Goal: Navigation & Orientation: Find specific page/section

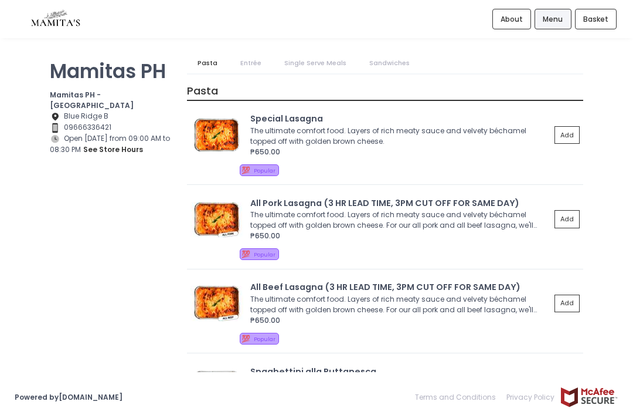
click at [510, 19] on span "About" at bounding box center [512, 19] width 22 height 11
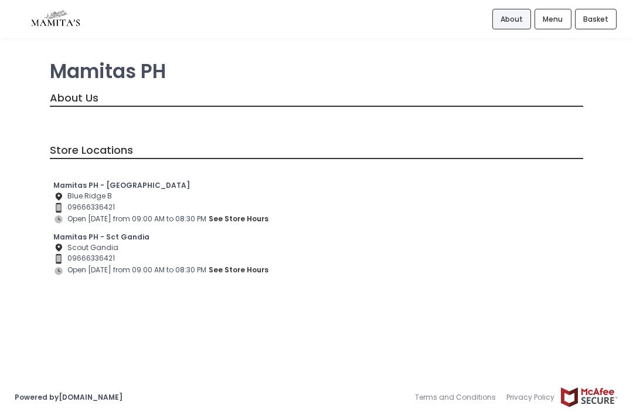
click at [562, 21] on span "Menu" at bounding box center [553, 19] width 20 height 11
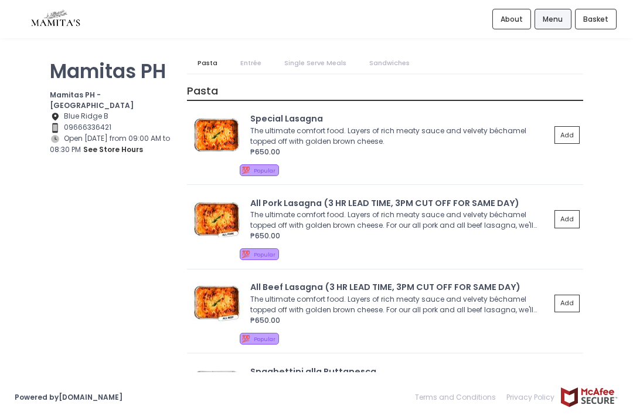
click at [248, 57] on link "Entrée" at bounding box center [251, 63] width 42 height 21
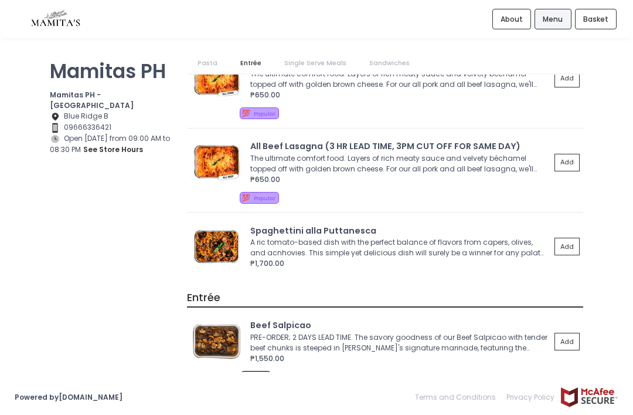
scroll to position [140, 0]
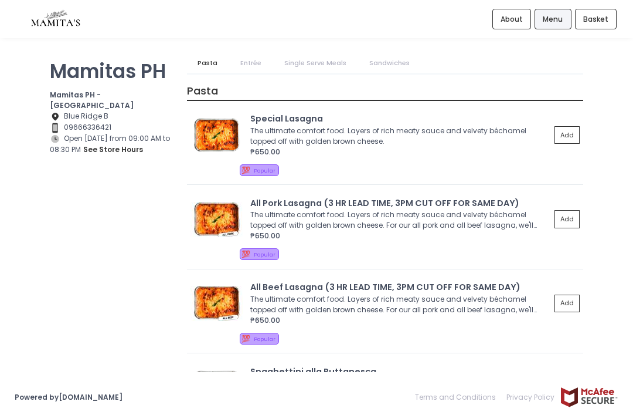
scroll to position [23, 0]
click at [563, 16] on span "Menu" at bounding box center [553, 19] width 20 height 11
click at [559, 14] on span "Menu" at bounding box center [553, 19] width 20 height 11
click at [244, 53] on link "Entrée" at bounding box center [251, 63] width 42 height 21
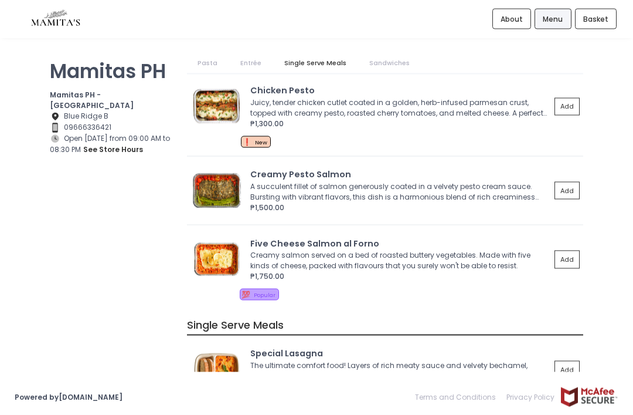
scroll to position [0, 0]
